Goal: Transaction & Acquisition: Subscribe to service/newsletter

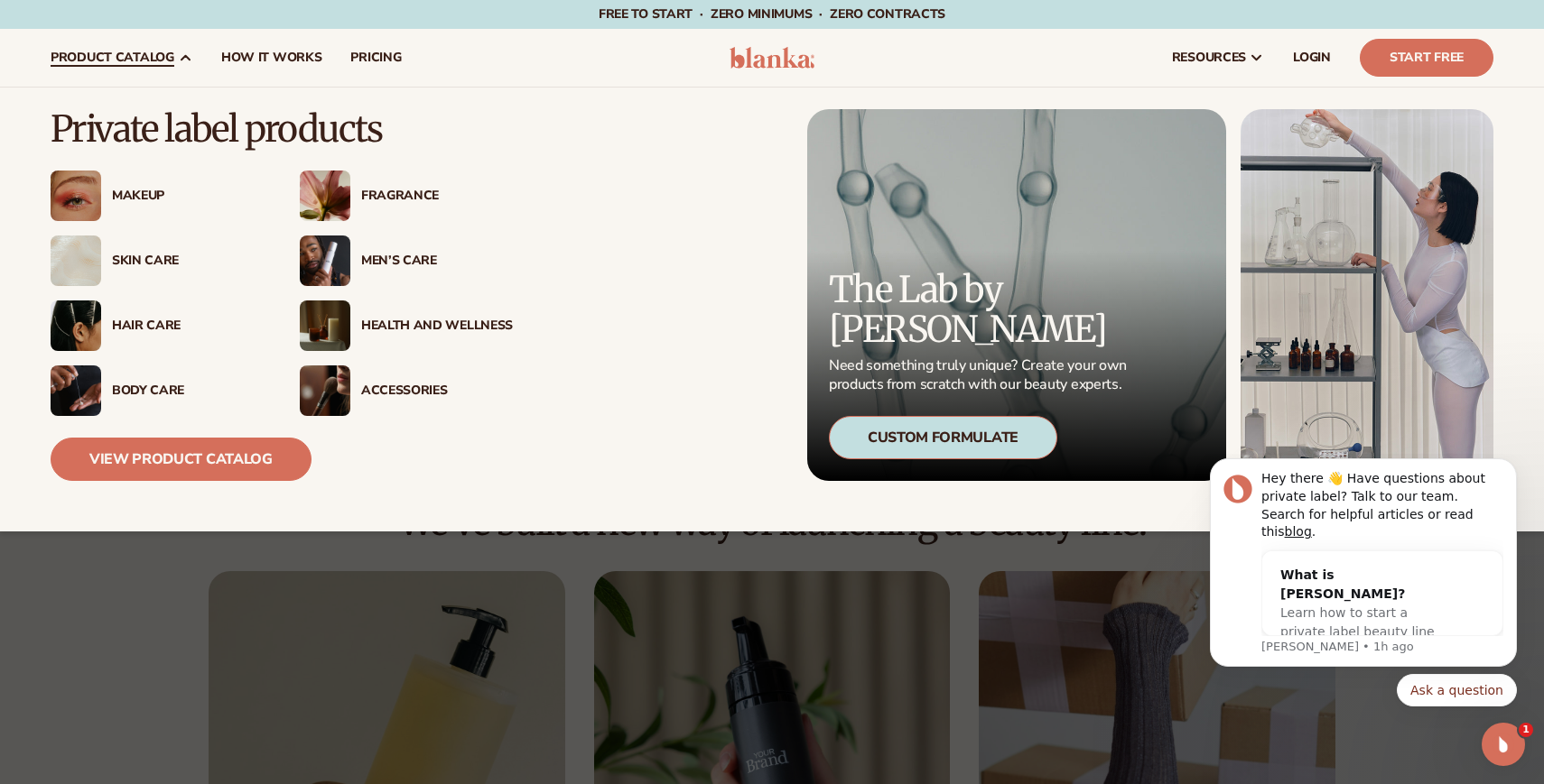
click at [416, 260] on div "Men’s Care" at bounding box center [436, 261] width 152 height 15
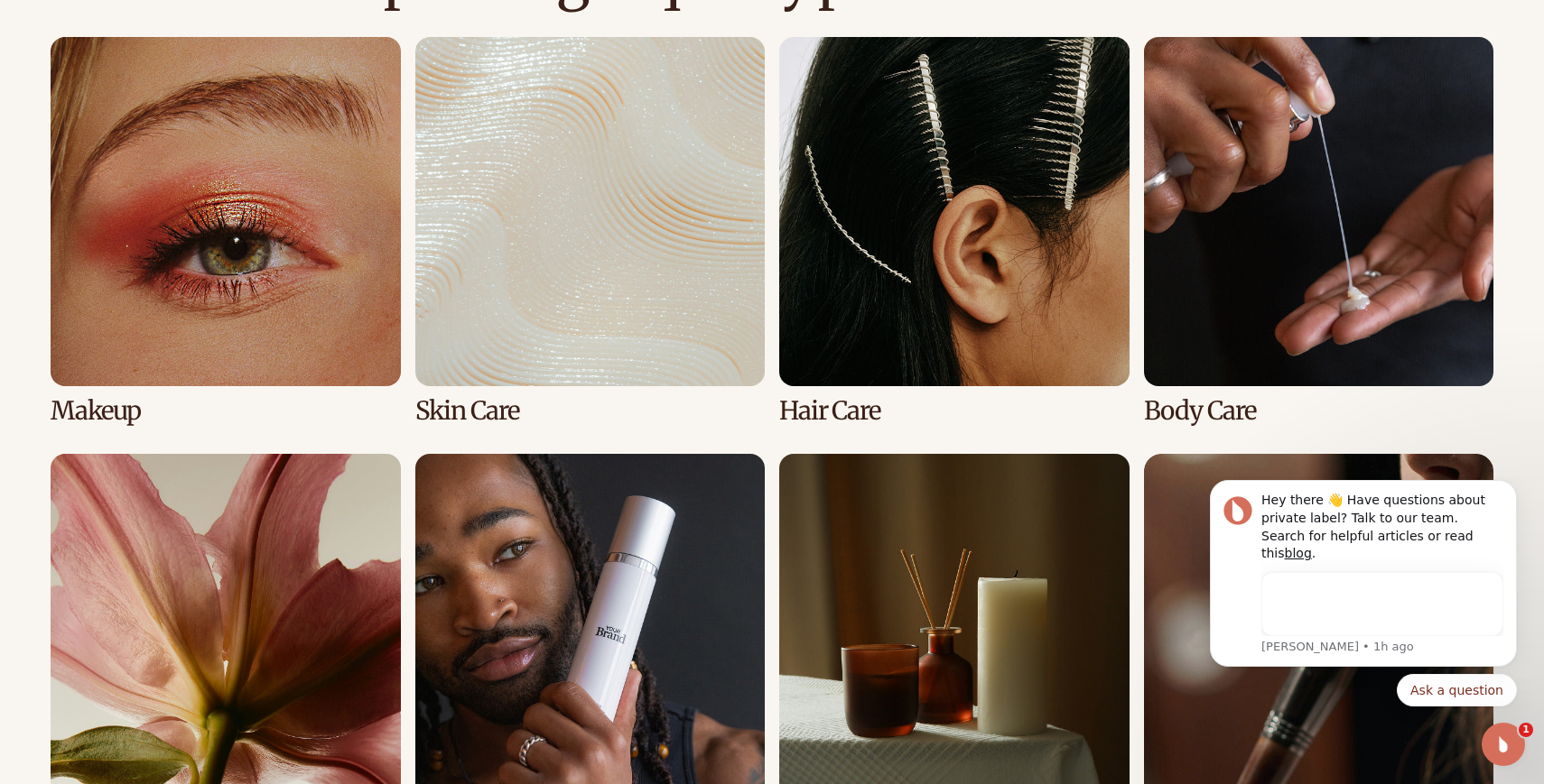
click at [639, 221] on link "2 / 8" at bounding box center [590, 231] width 351 height 388
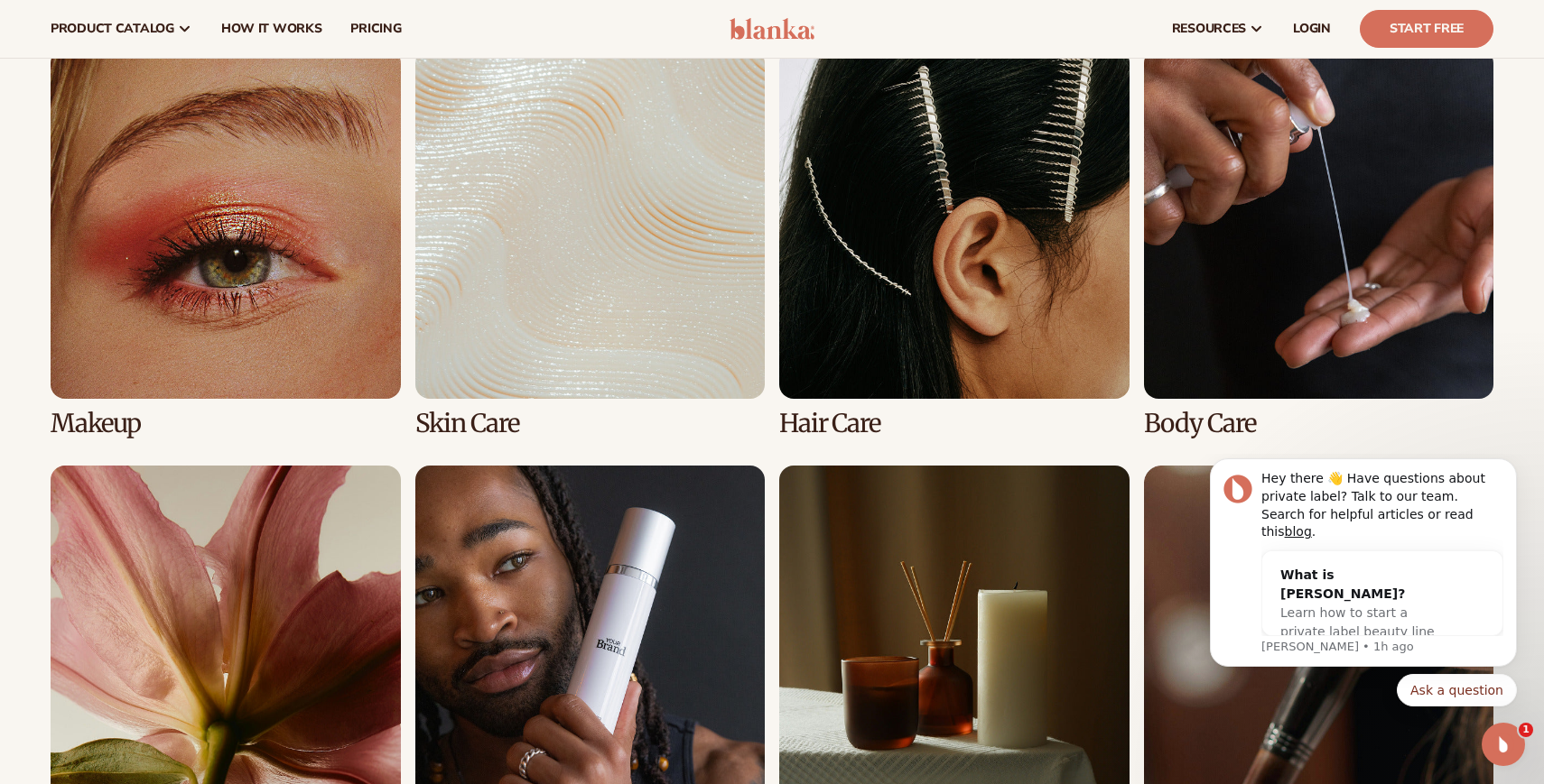
scroll to position [1323, 0]
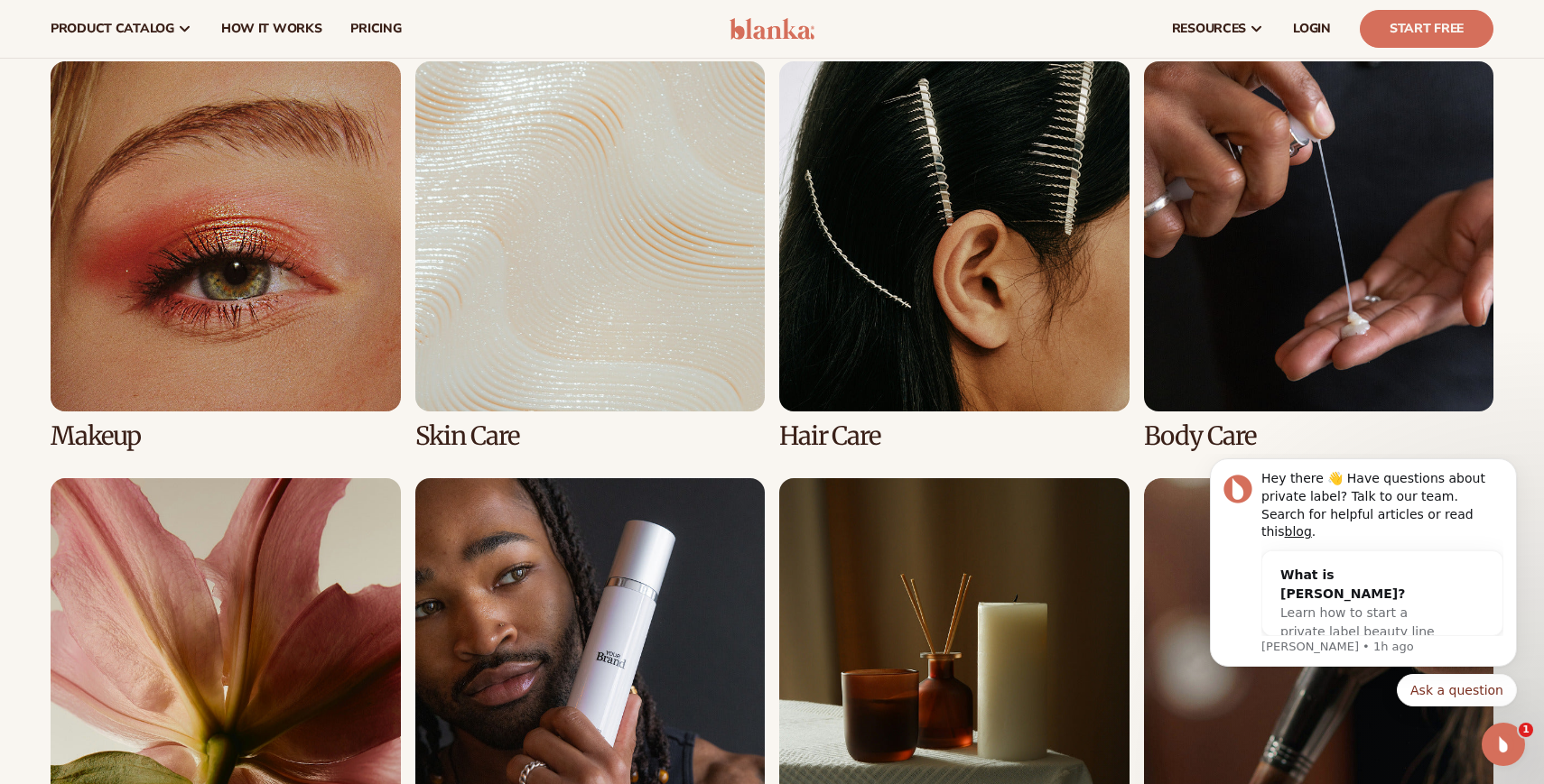
click at [570, 237] on link "2 / 8" at bounding box center [590, 255] width 351 height 388
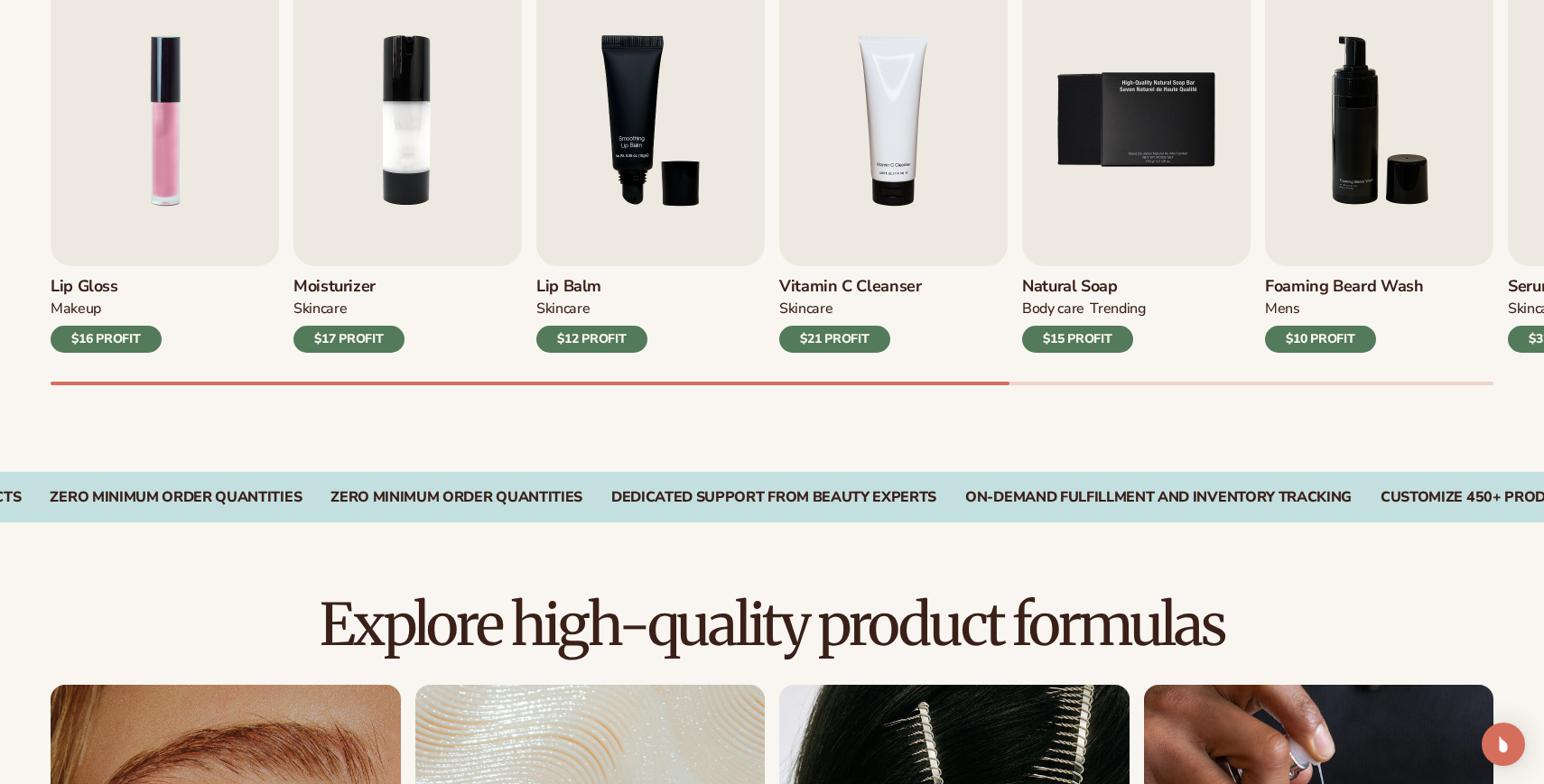
scroll to position [1044, 0]
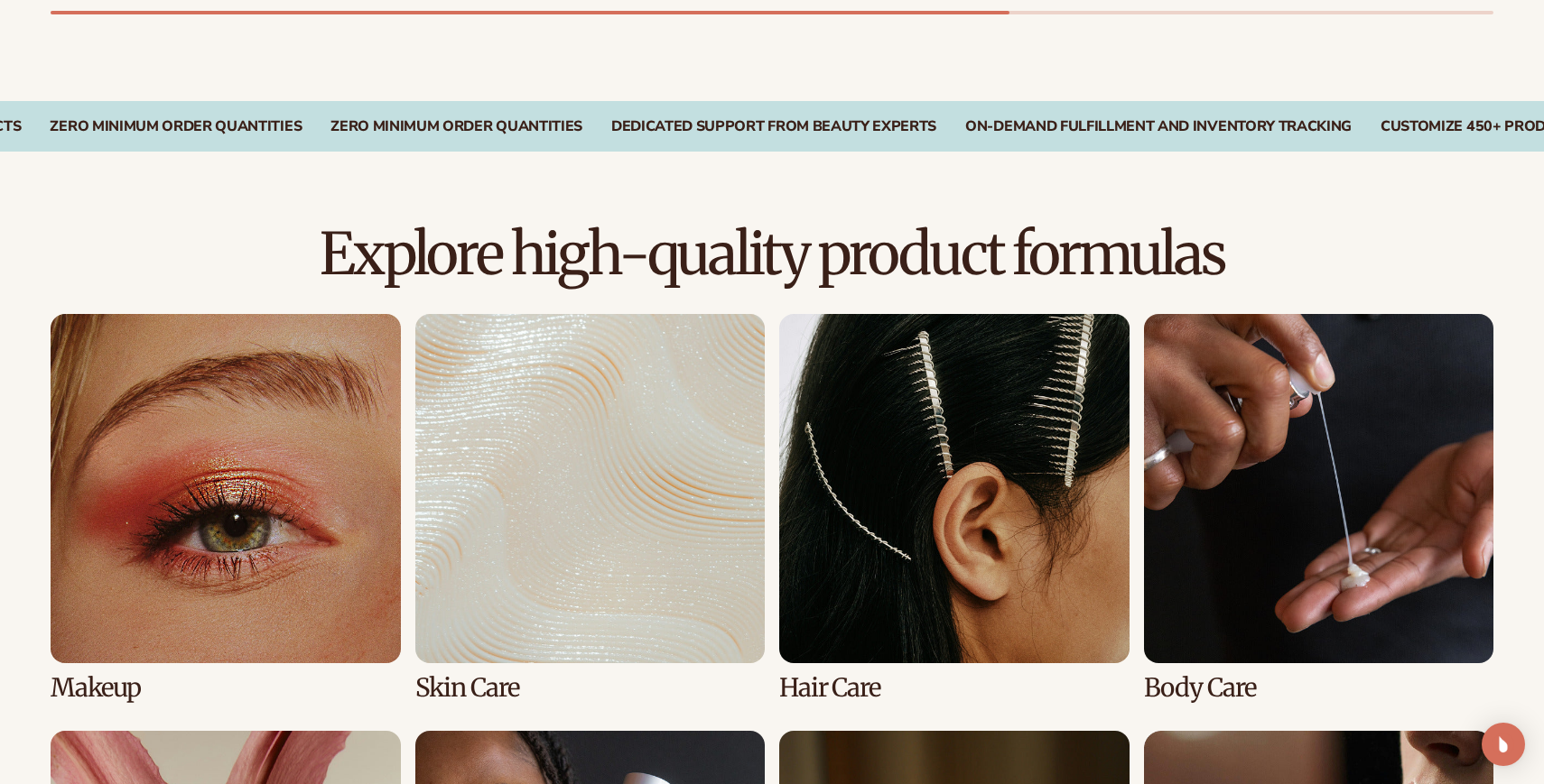
click at [571, 463] on link "2 / 8" at bounding box center [590, 508] width 351 height 388
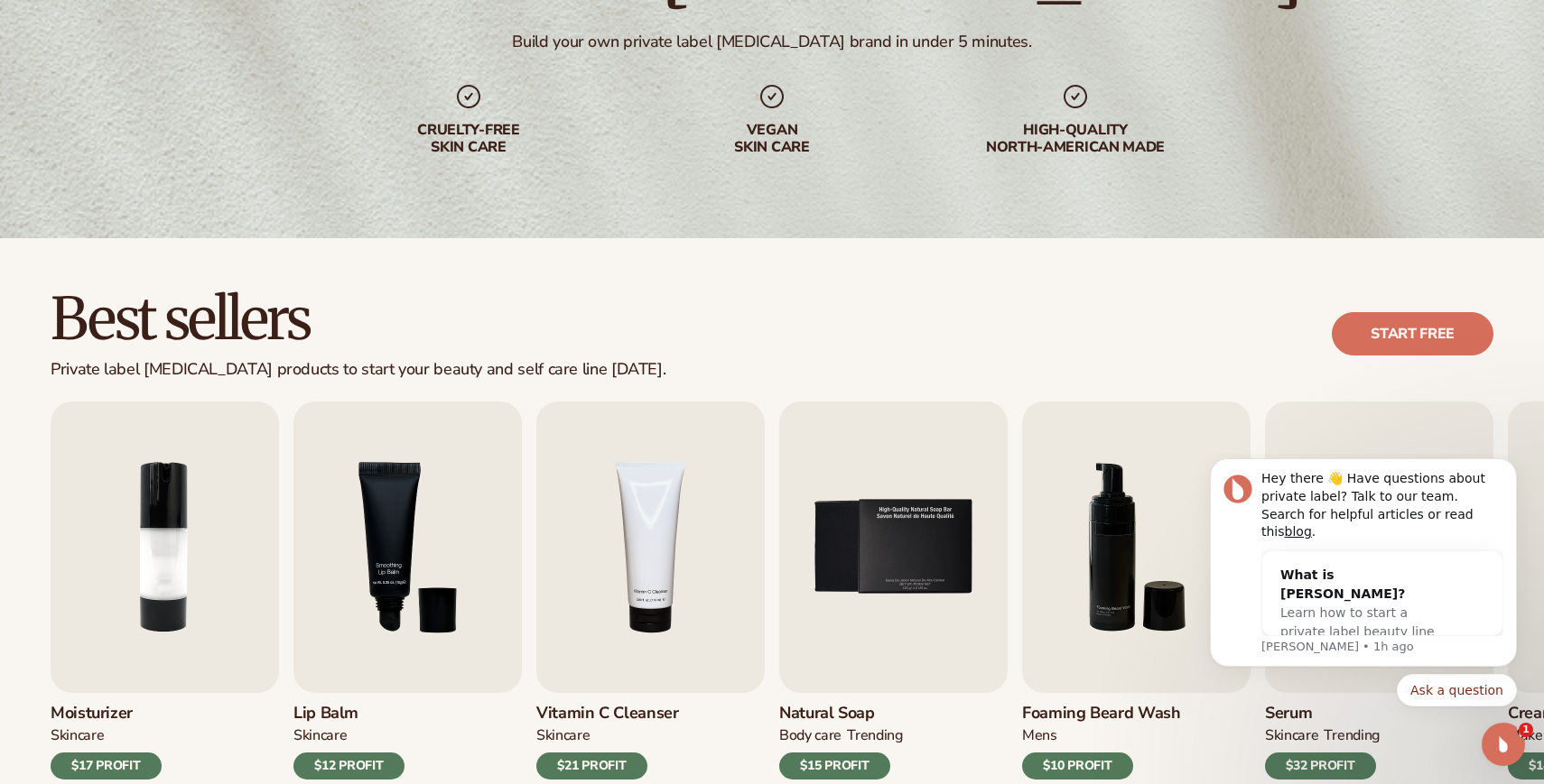
scroll to position [379, 0]
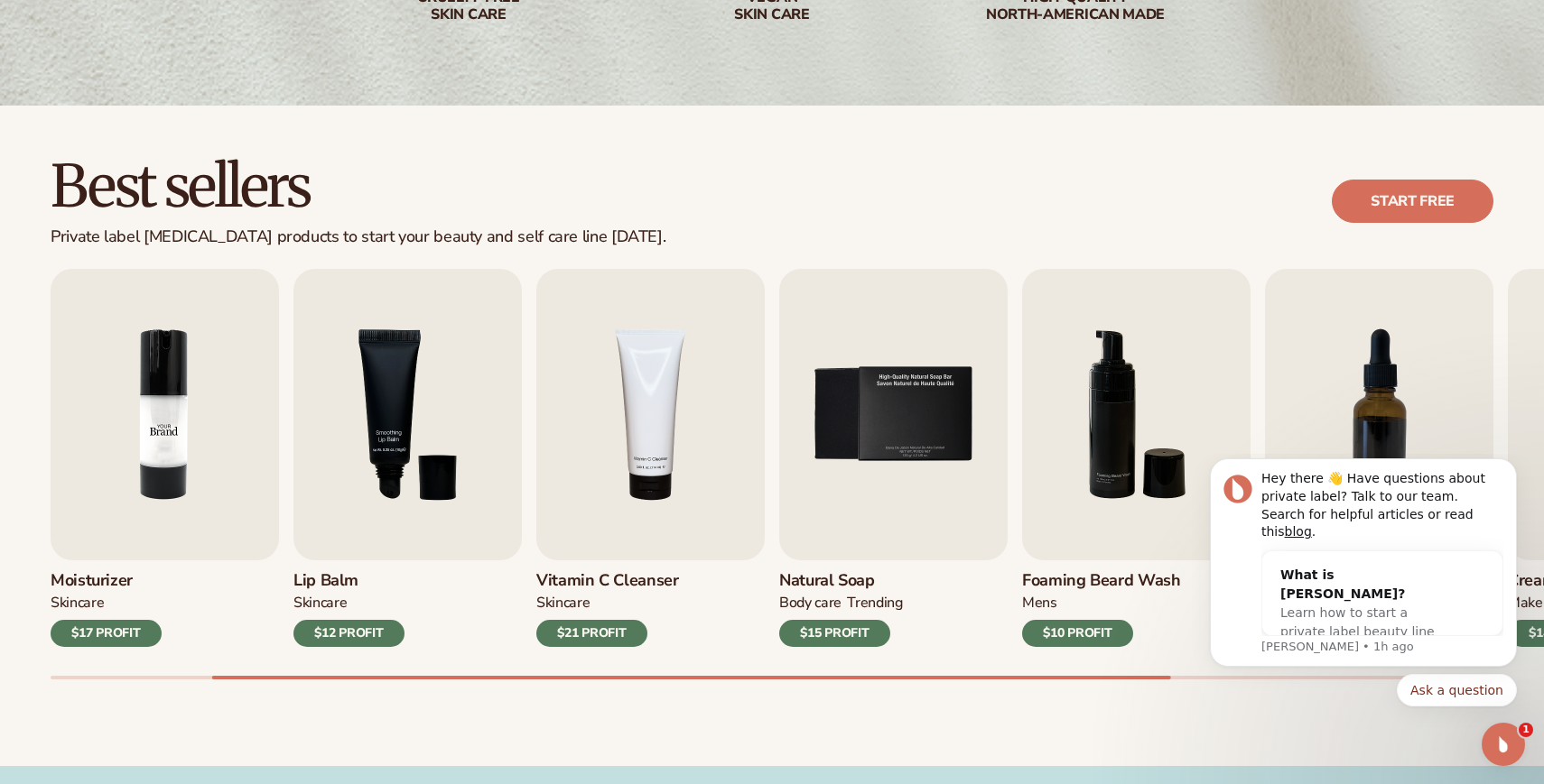
click at [182, 468] on img "2 / 9" at bounding box center [165, 414] width 229 height 291
click at [117, 622] on div "$17 PROFIT" at bounding box center [107, 634] width 111 height 27
click at [180, 494] on img "2 / 9" at bounding box center [165, 414] width 229 height 291
click at [1448, 188] on link "Start free" at bounding box center [1412, 201] width 161 height 44
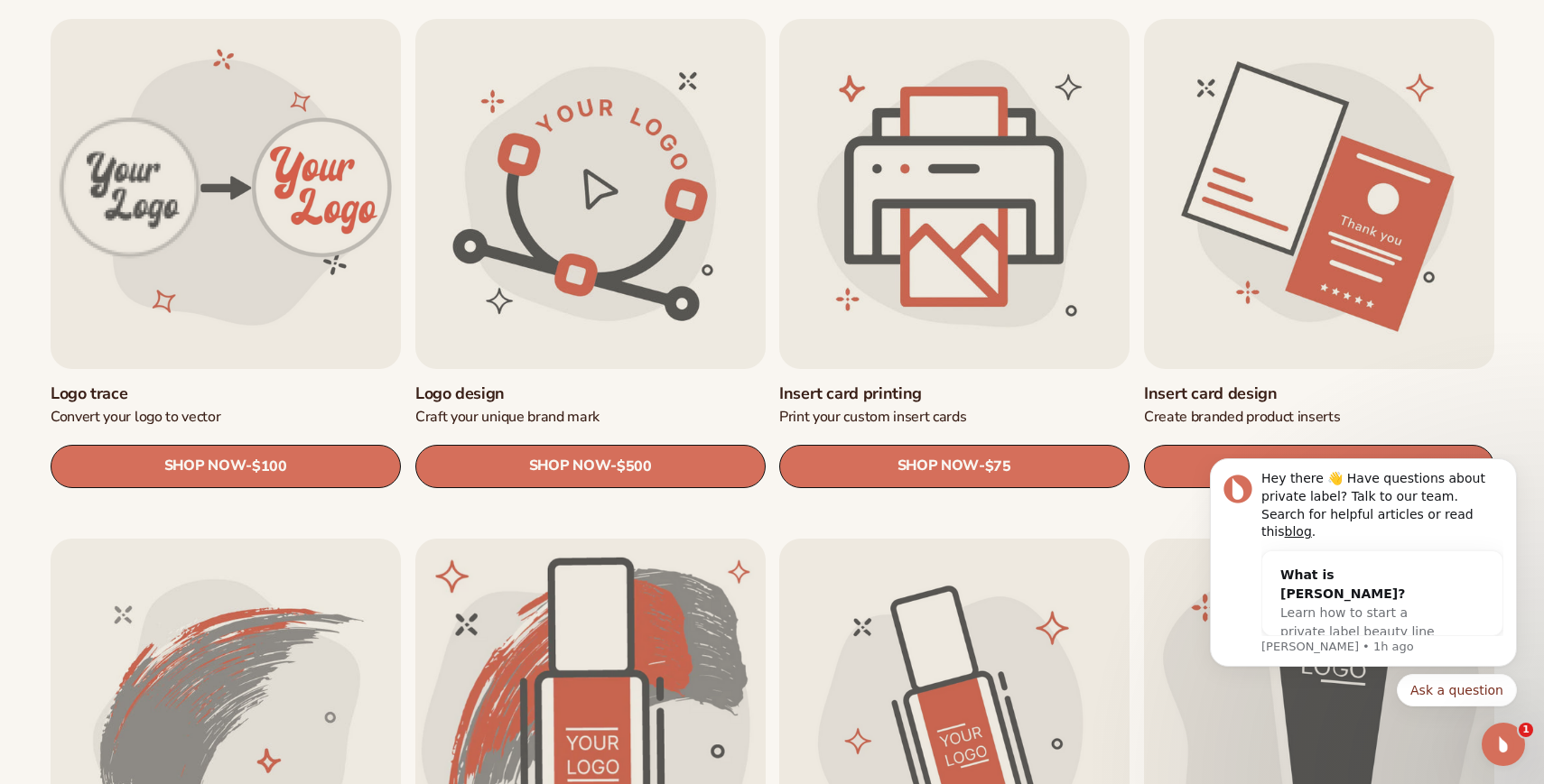
scroll to position [695, 0]
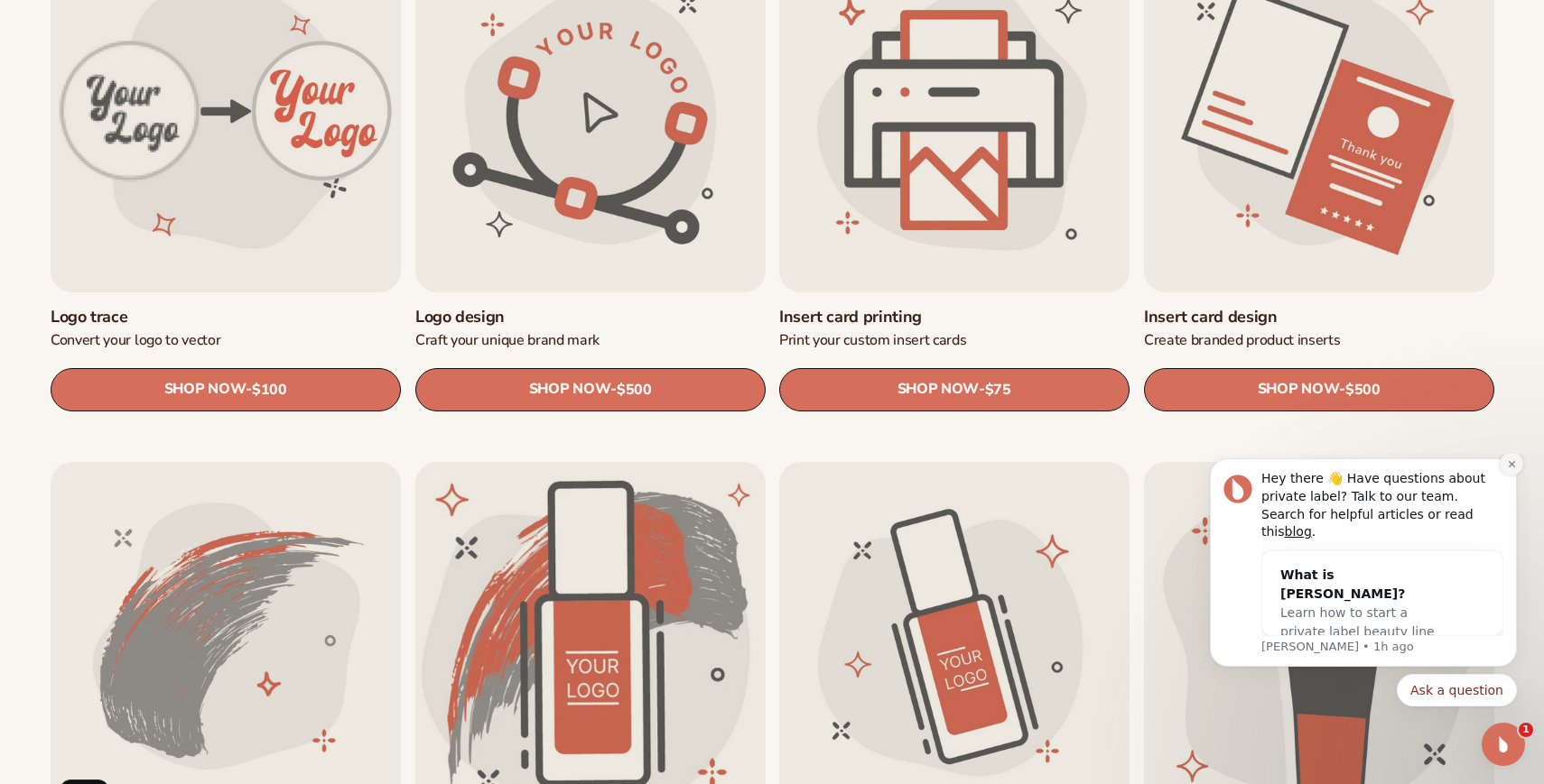
click at [1511, 469] on icon "Dismiss notification" at bounding box center [1511, 464] width 10 height 10
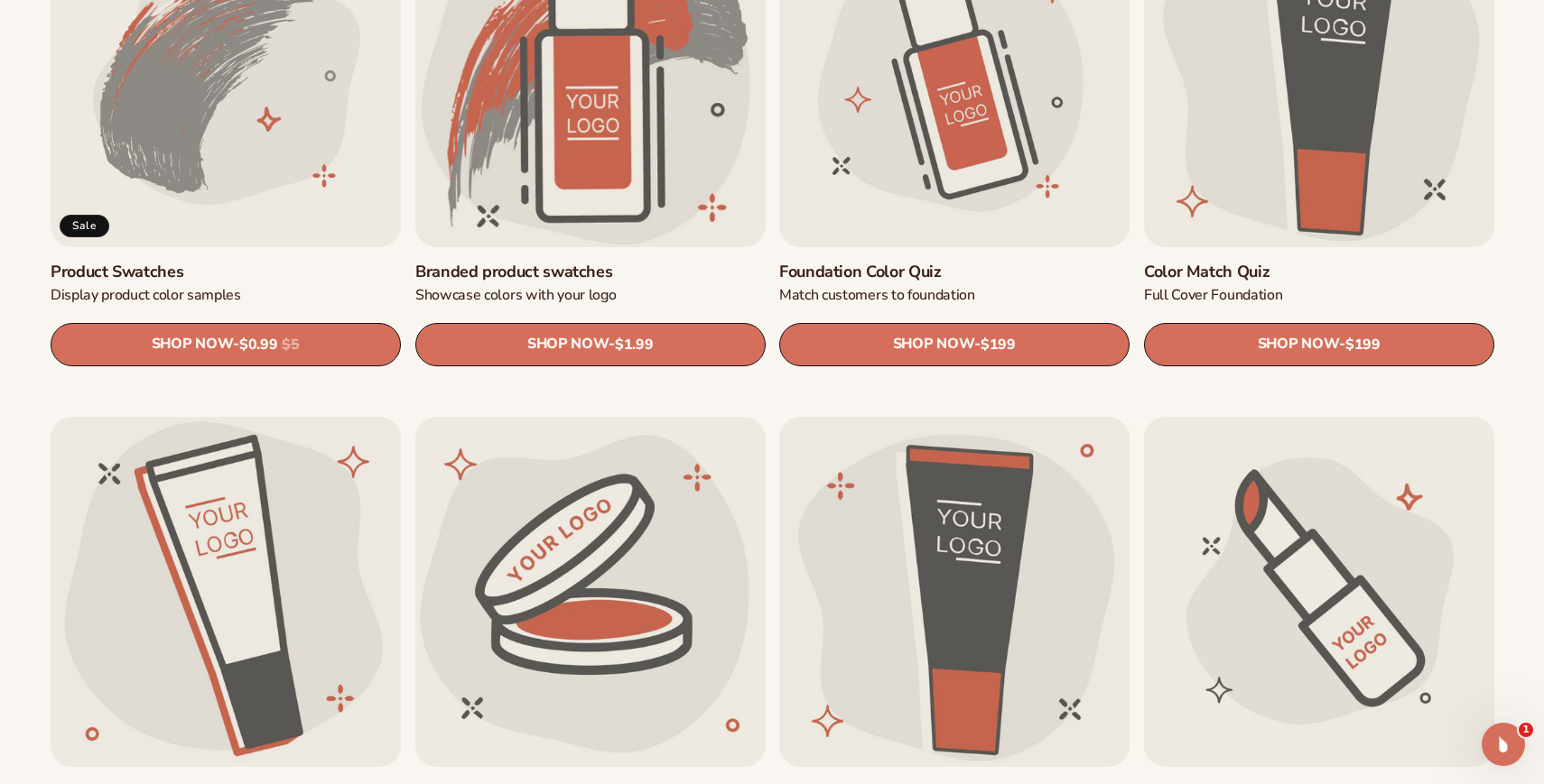
scroll to position [1255, 0]
